Goal: Task Accomplishment & Management: Manage account settings

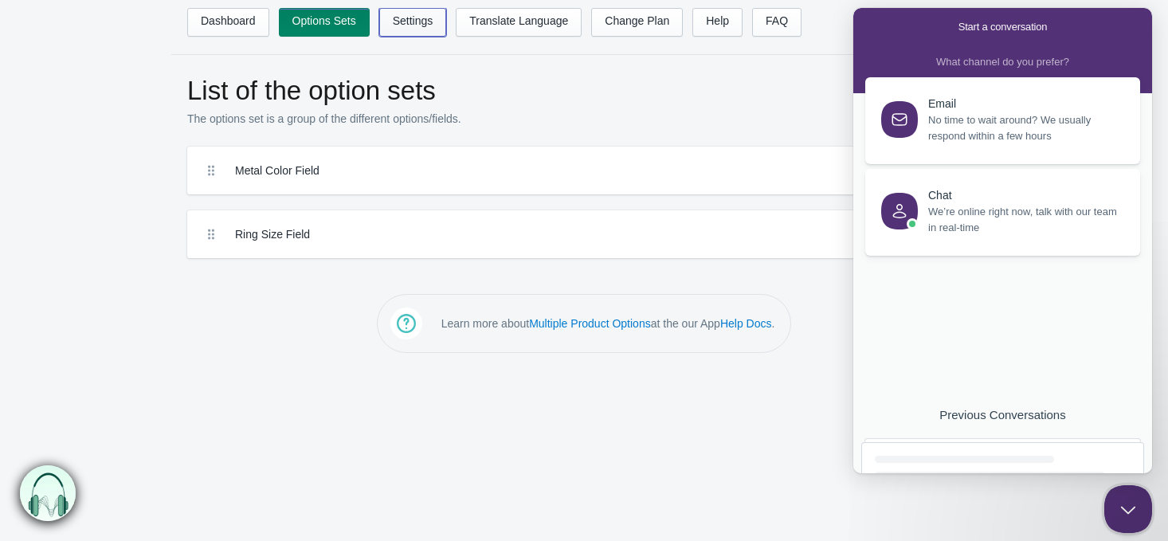
click at [393, 20] on link "Settings" at bounding box center [413, 22] width 68 height 29
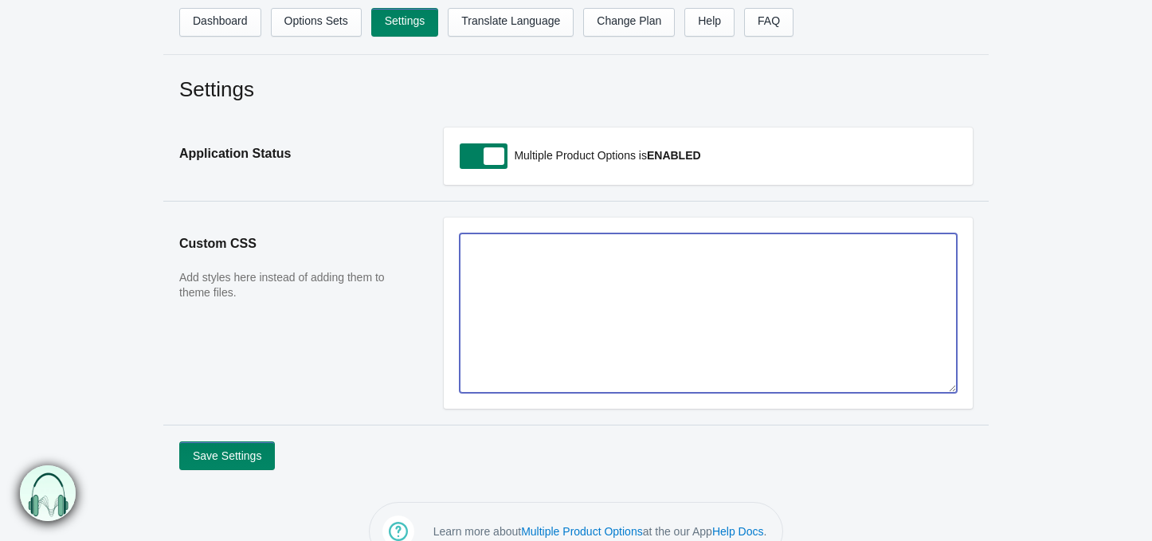
click at [526, 373] on textarea at bounding box center [708, 313] width 497 height 159
paste textarea ".td-line-item-field { margin-bottom: 1rem; display: grid ; gap: 10px; grid-temp…"
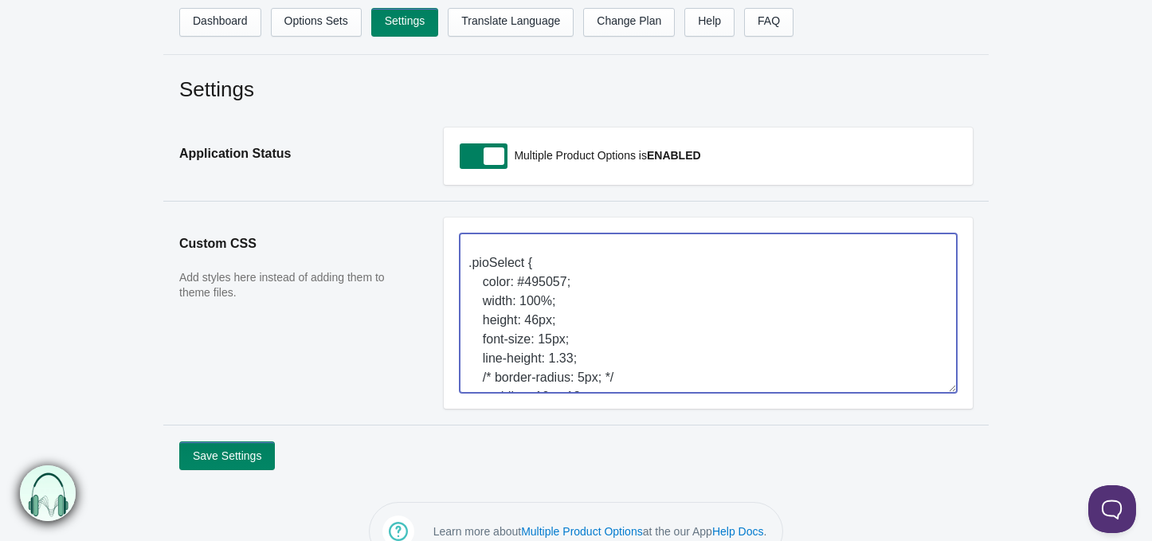
scroll to position [429, 0]
click at [533, 353] on textarea ".td-line-item-field { margin-bottom: 1rem; display: grid ; gap: 10px; grid-temp…" at bounding box center [708, 313] width 497 height 159
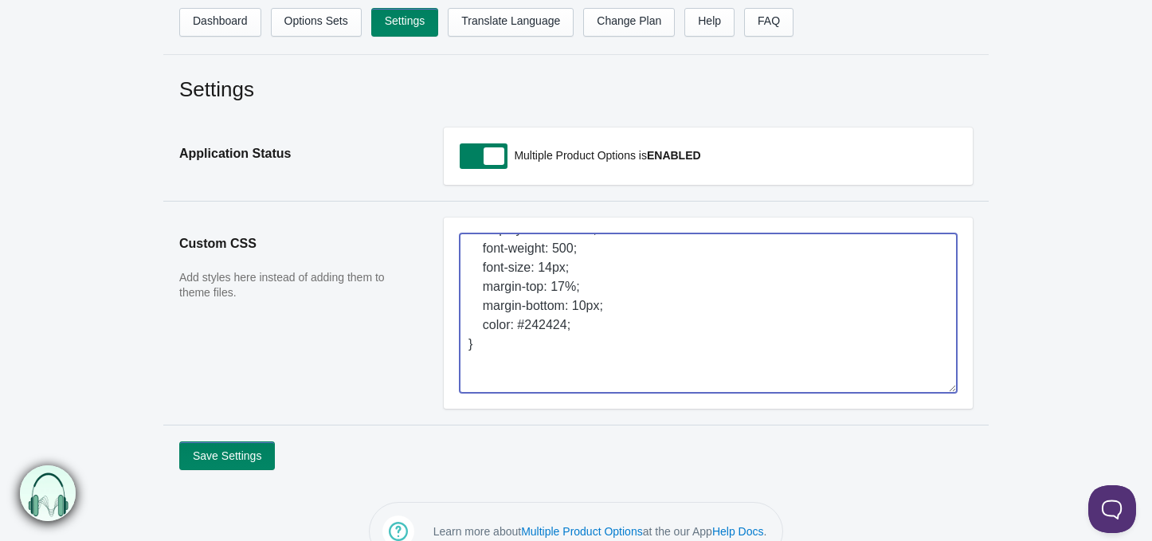
scroll to position [0, 0]
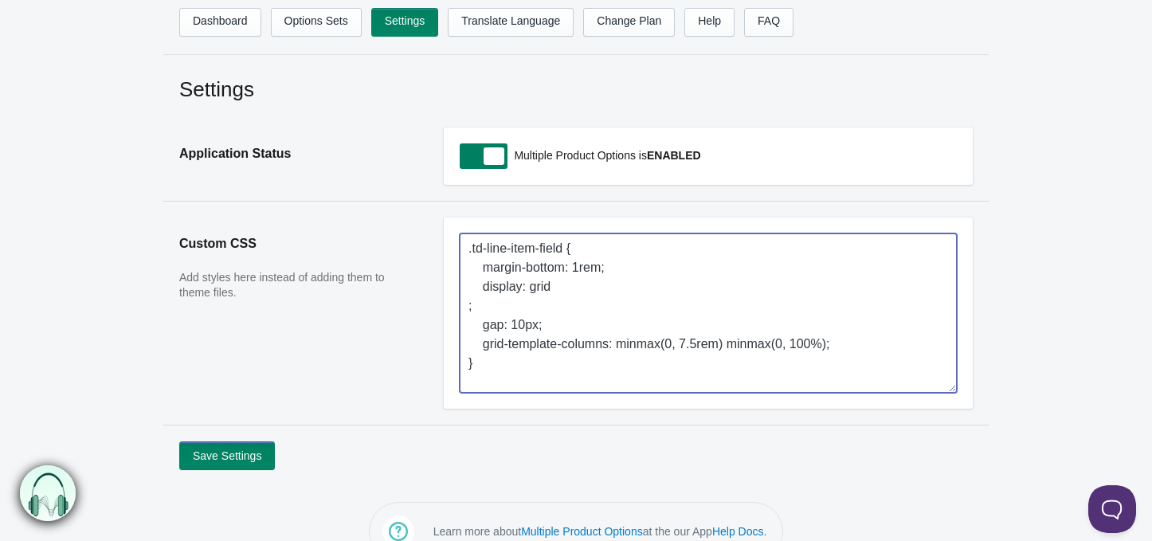
click at [467, 304] on textarea ".td-line-item-field { margin-bottom: 1rem; display: grid ; gap: 10px; grid-temp…" at bounding box center [708, 313] width 497 height 159
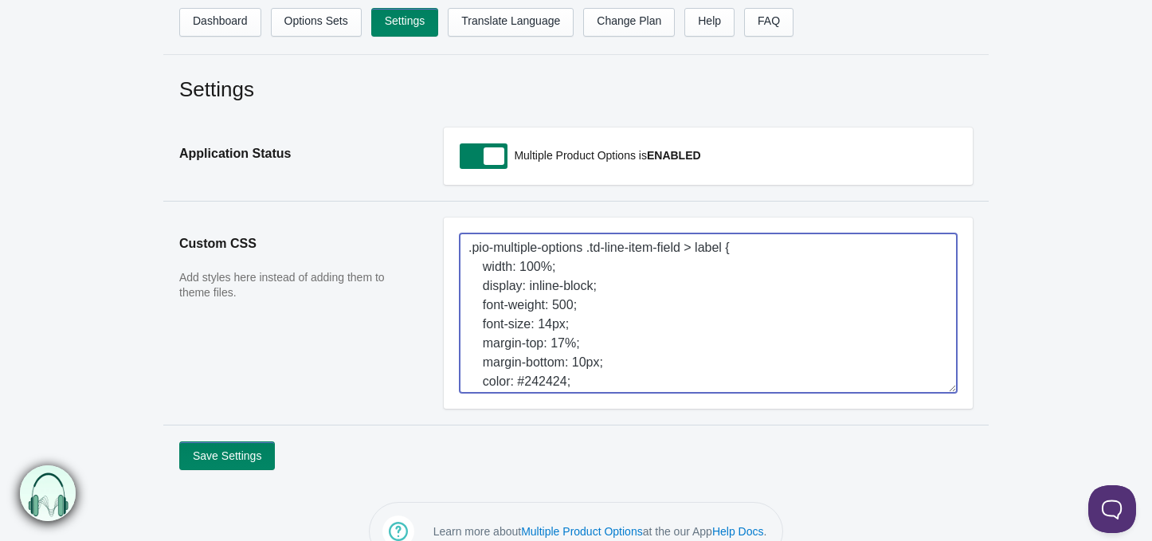
scroll to position [179, 0]
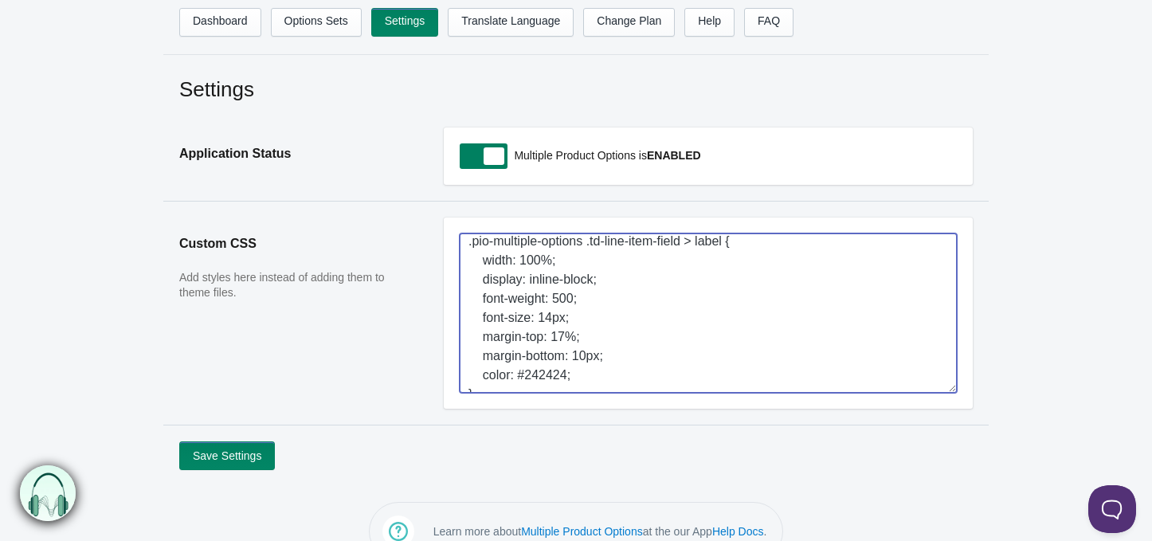
type textarea ".td-line-item-field { margin-bottom: 1rem; display: grid; gap: 10px; grid-templ…"
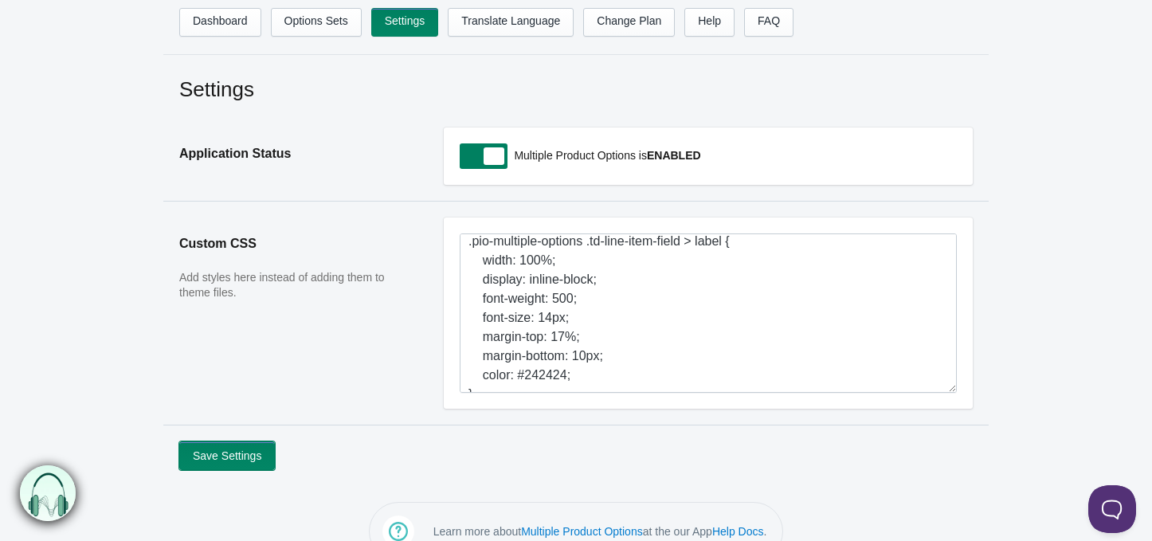
click at [247, 450] on button "Save Settings" at bounding box center [227, 456] width 96 height 29
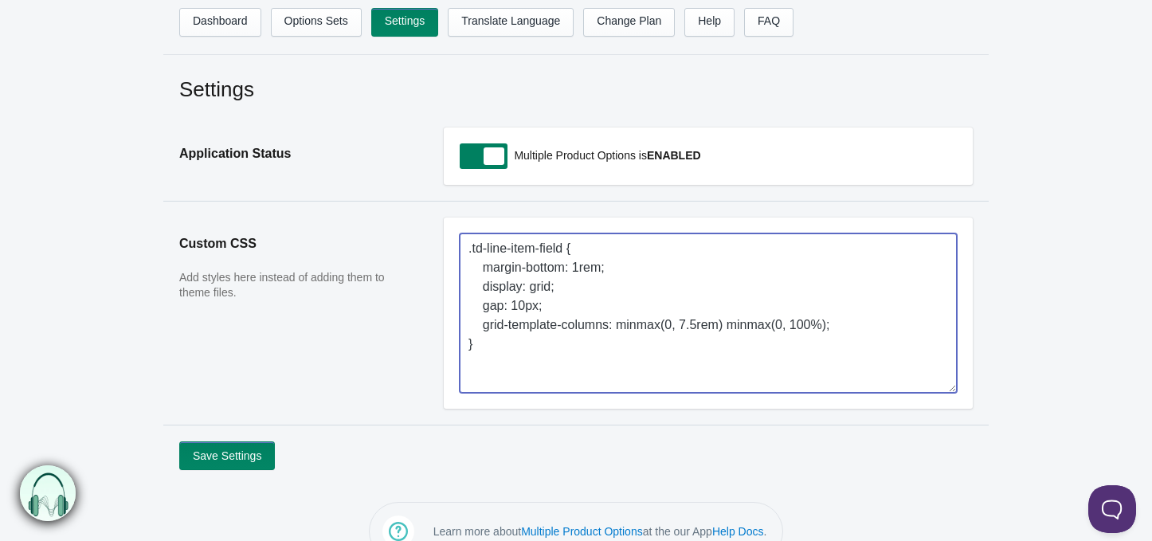
click at [549, 333] on textarea ".td-line-item-field { margin-bottom: 1rem; display: grid; gap: 10px; grid-templ…" at bounding box center [708, 313] width 497 height 159
paste textarea "pio-multiple-options .td-line-item-field > label { width: 100%; display: inline…"
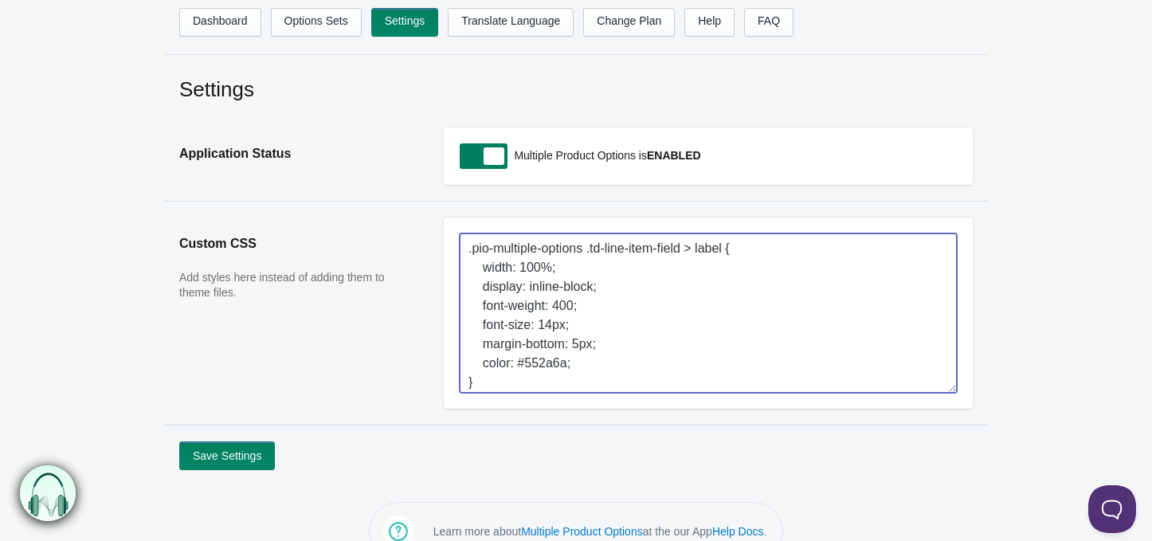
type textarea ".pio-multiple-options .td-line-item-field > label { width: 100%; display: inlin…"
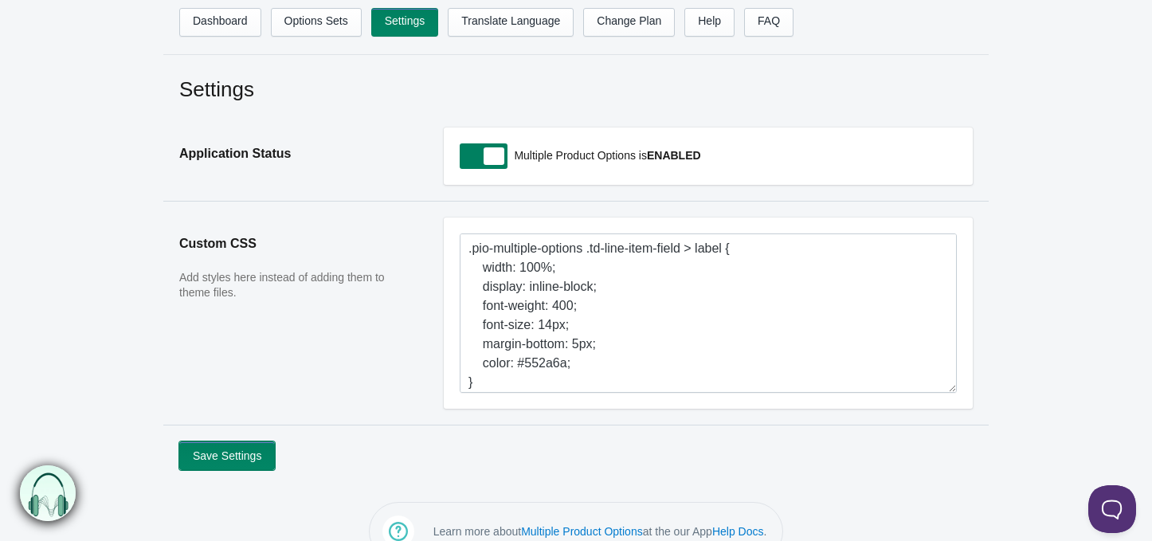
click at [234, 454] on button "Save Settings" at bounding box center [227, 456] width 96 height 29
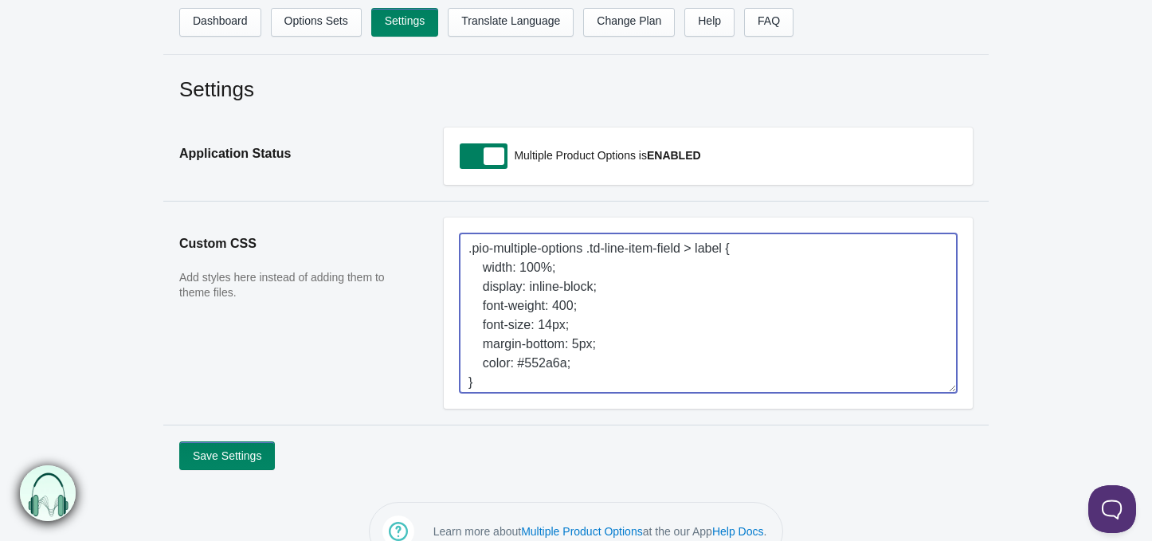
click at [583, 300] on textarea ".pio-multiple-options .td-line-item-field > label { width: 100%; display: inlin…" at bounding box center [708, 313] width 497 height 159
click at [512, 351] on textarea ".pio-multiple-options .td-line-item-field > label { width: 100%; display: inlin…" at bounding box center [708, 313] width 497 height 159
paste textarea "td-line-item-field { margin-bottom: 1rem; display: grid ; gap: 10px; grid-templ…"
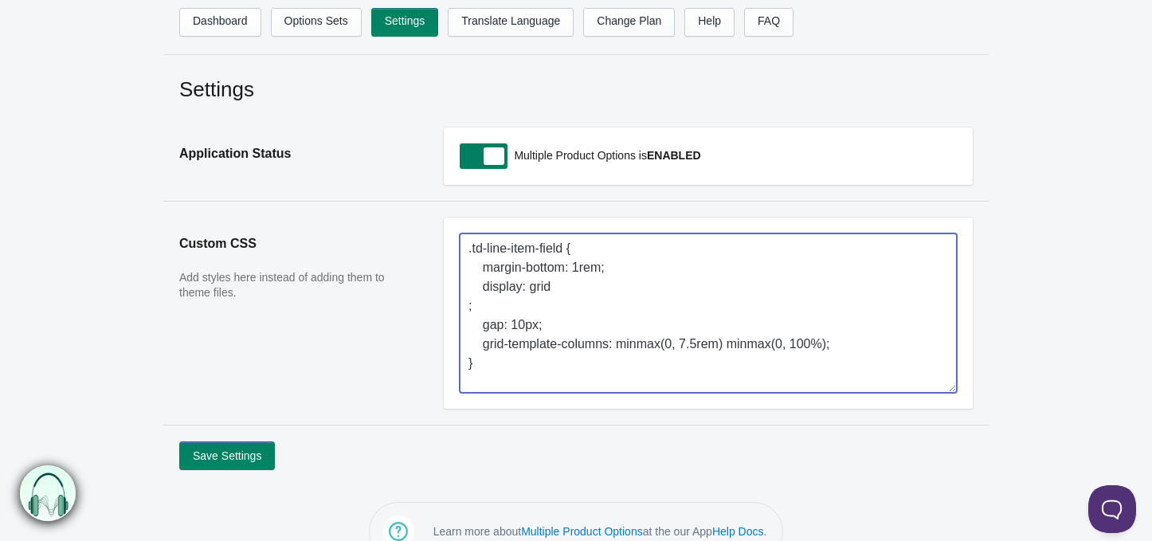
scroll to position [571, 0]
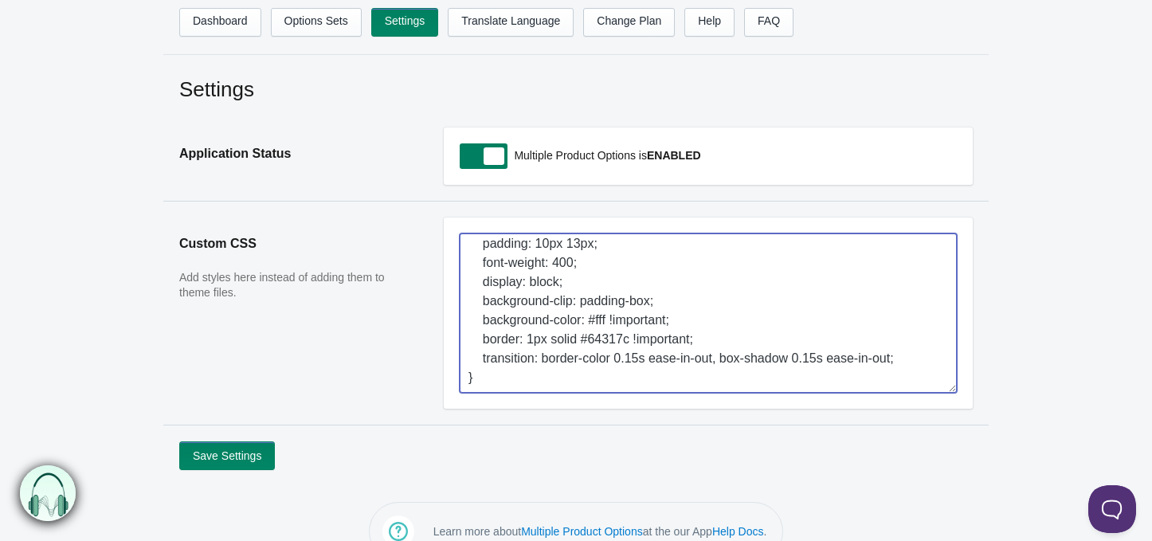
type textarea ".td-line-item-field { margin-bottom: 1rem; display: grid ; gap: 10px; grid-temp…"
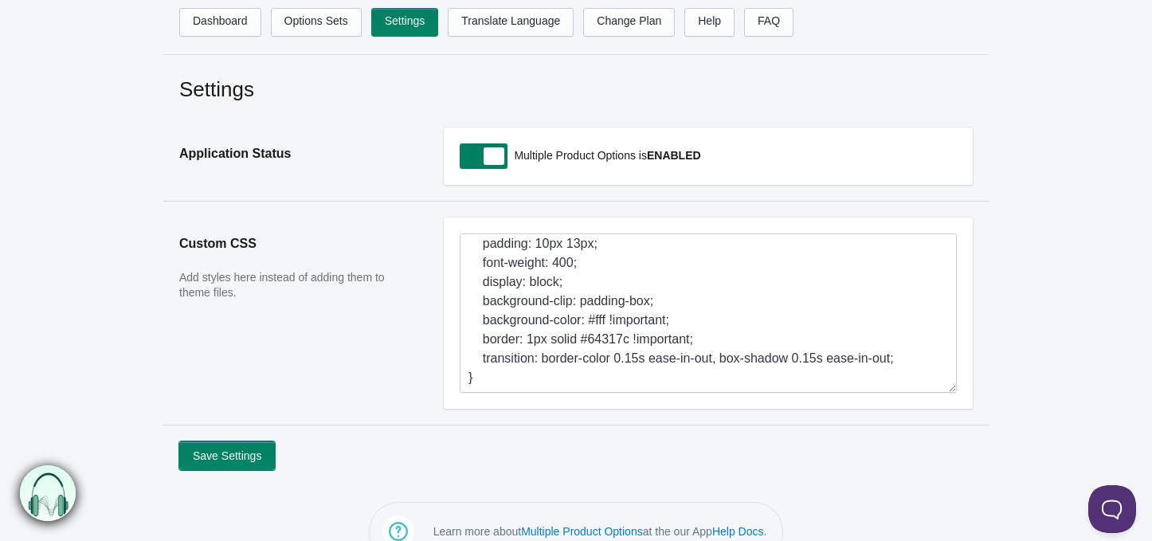
click at [205, 454] on button "Save Settings" at bounding box center [227, 456] width 96 height 29
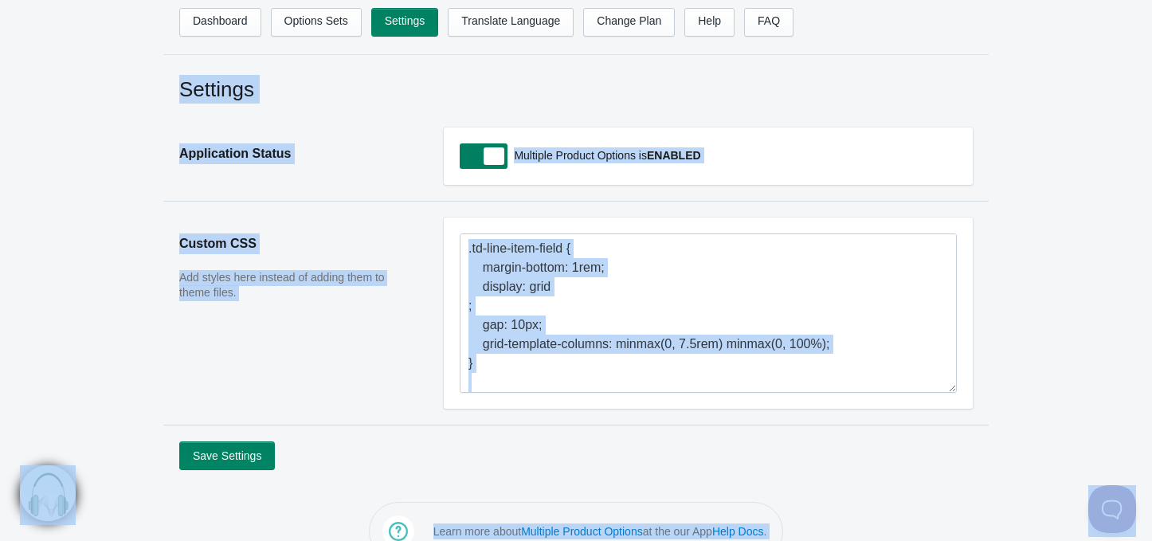
click at [307, 402] on aside "Custom CSS Add styles here instead of adding them to theme files." at bounding box center [295, 321] width 265 height 207
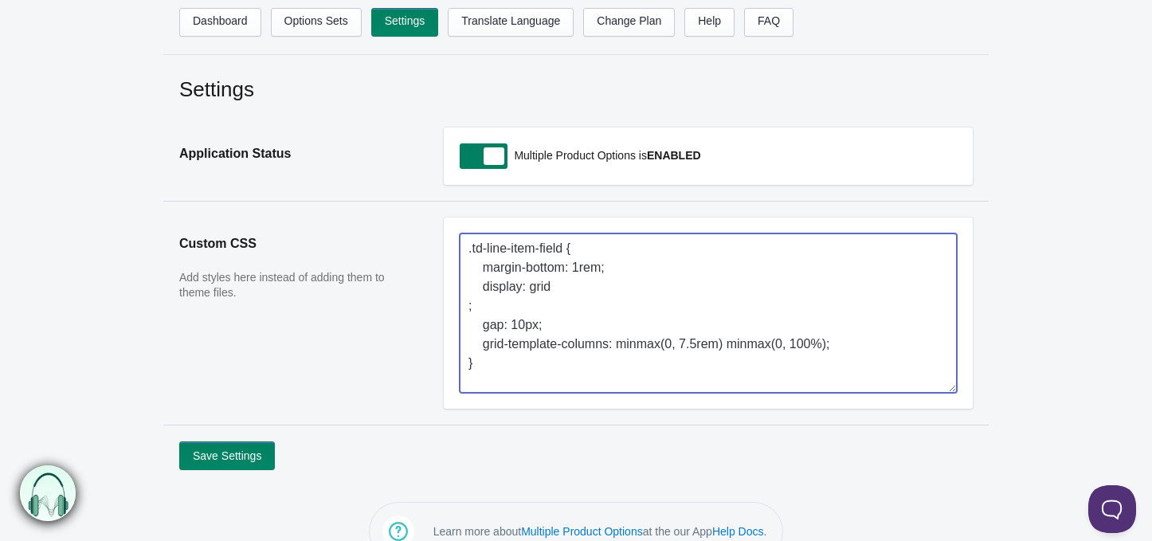
click at [552, 343] on textarea ".td-line-item-field { margin-bottom: 1rem; display: grid ; gap: 10px; grid-temp…" at bounding box center [708, 313] width 497 height 159
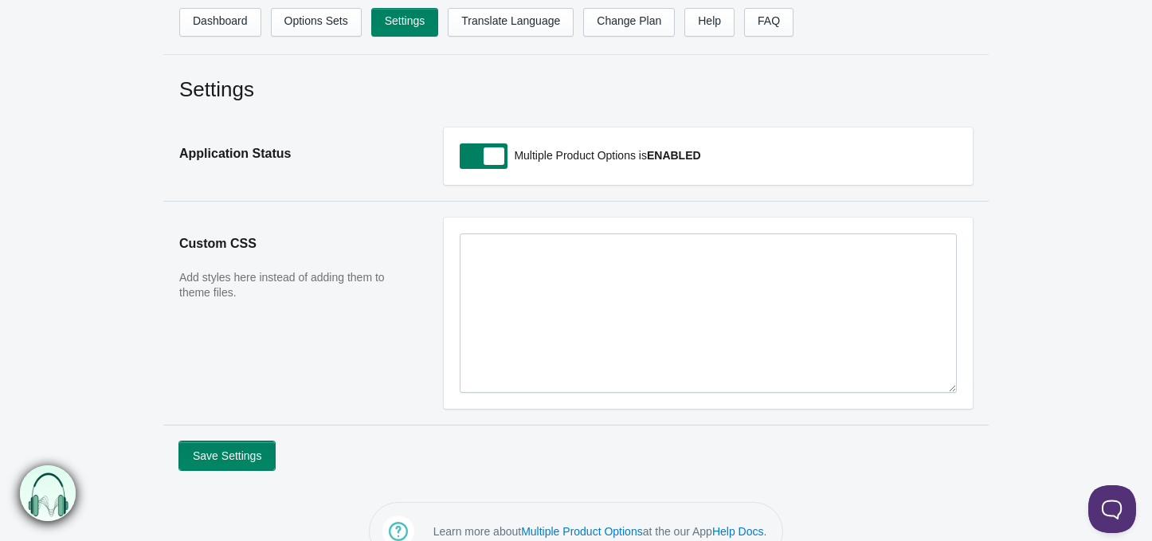
click at [218, 461] on button "Save Settings" at bounding box center [227, 456] width 96 height 29
click at [448, 163] on div "Multiple Product Options is ENABLED" at bounding box center [708, 156] width 529 height 57
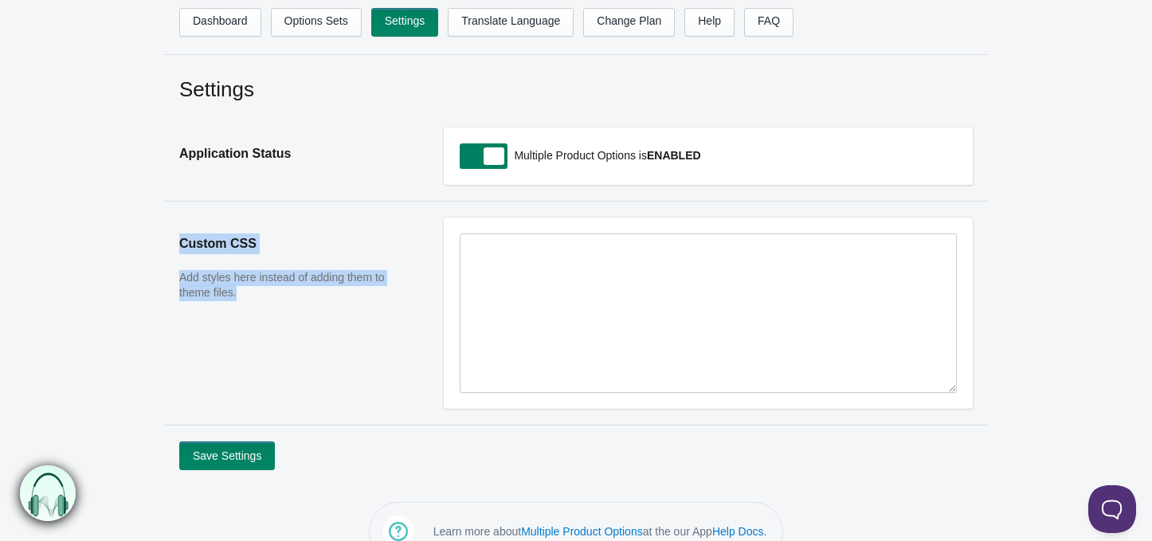
drag, startPoint x: 250, startPoint y: 293, endPoint x: 175, endPoint y: 240, distance: 92.0
click at [175, 240] on aside "Custom CSS Add styles here instead of adding them to theme files." at bounding box center [295, 321] width 265 height 207
